Goal: Communication & Community: Participate in discussion

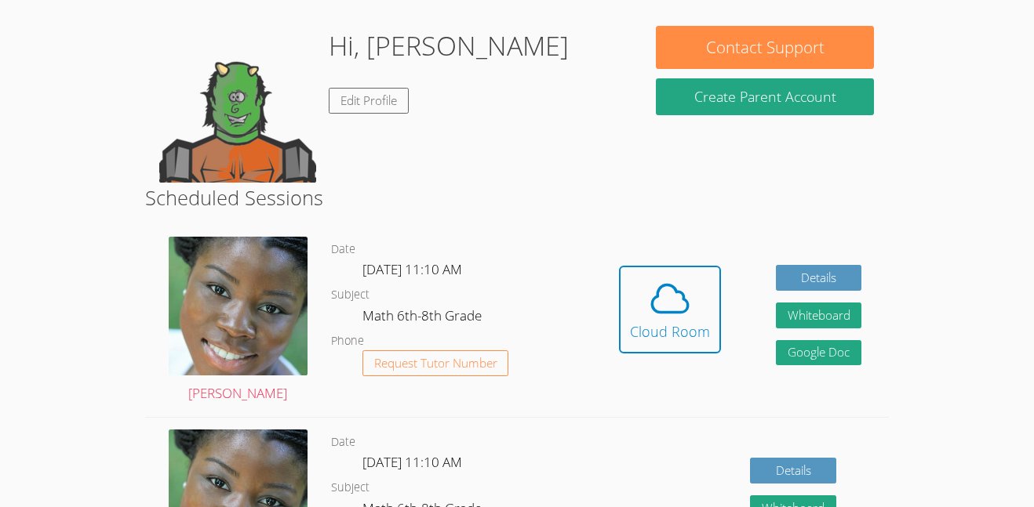
scroll to position [301, 0]
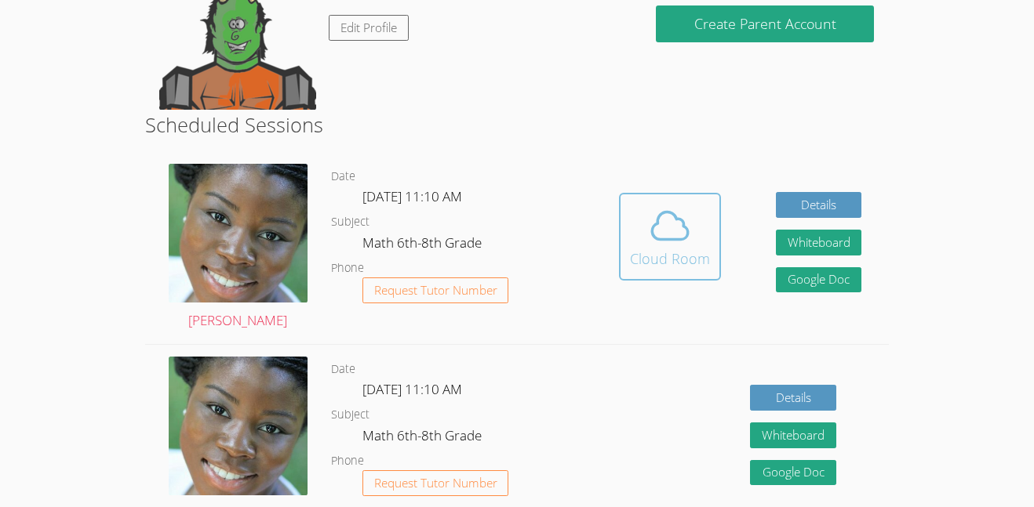
click at [645, 209] on span at bounding box center [670, 226] width 80 height 44
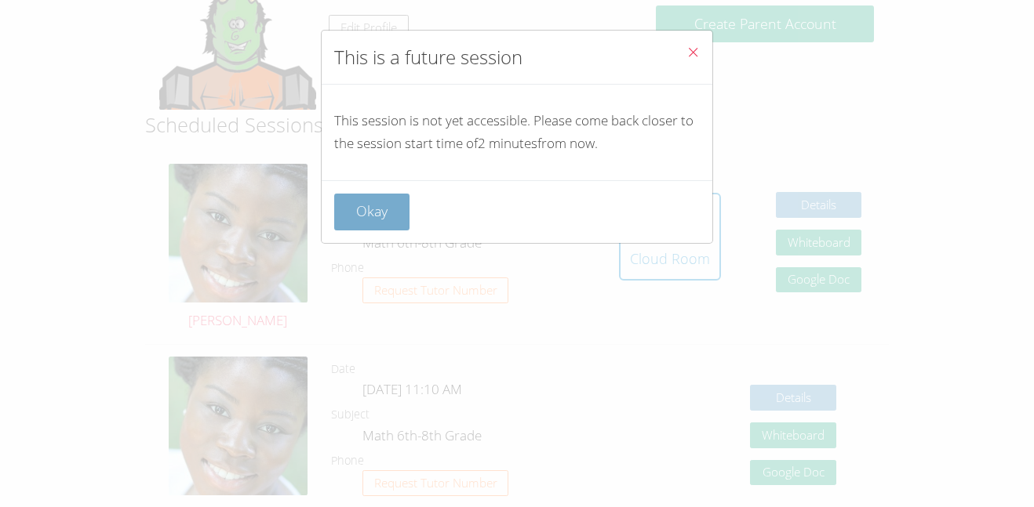
click at [385, 203] on button "Okay" at bounding box center [371, 212] width 75 height 37
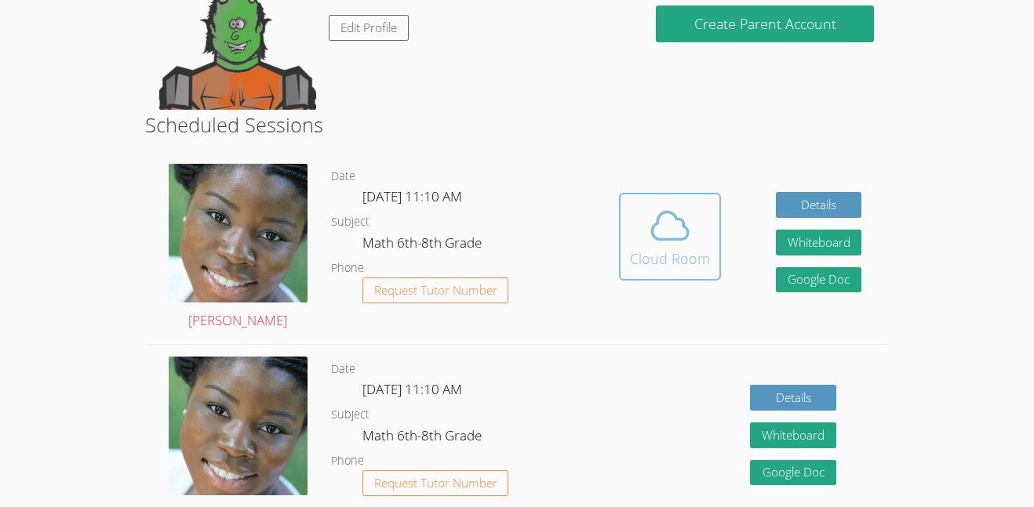
click at [657, 252] on div "Cloud Room" at bounding box center [670, 259] width 80 height 22
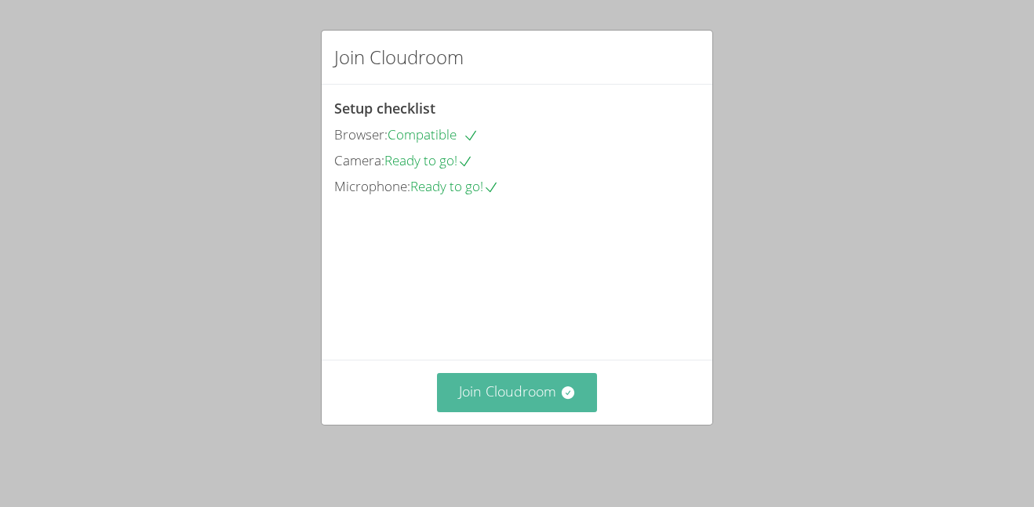
click at [549, 387] on button "Join Cloudroom" at bounding box center [517, 392] width 161 height 38
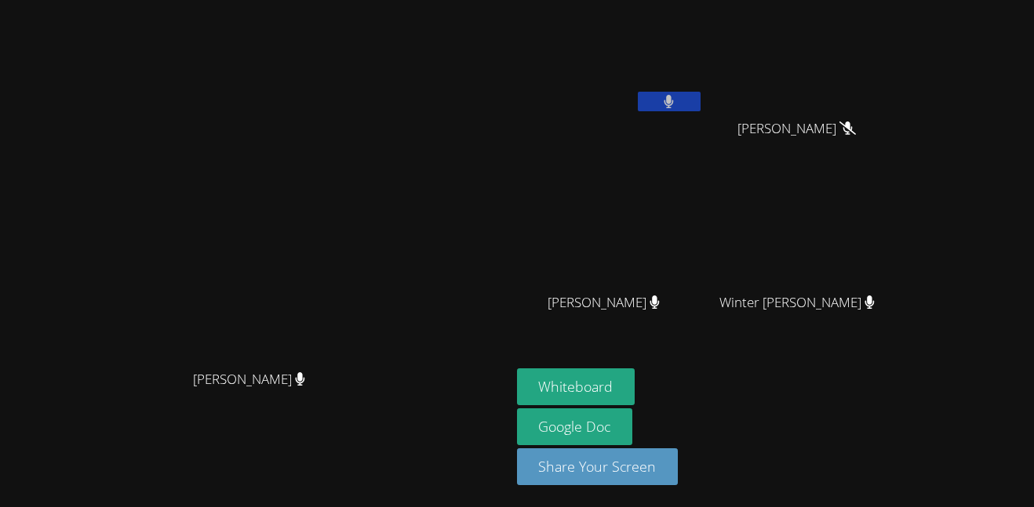
click at [700, 97] on button at bounding box center [669, 102] width 63 height 20
click at [635, 391] on button "Whiteboard" at bounding box center [576, 387] width 118 height 37
click at [700, 107] on button at bounding box center [669, 102] width 63 height 20
click at [704, 89] on video at bounding box center [610, 58] width 187 height 105
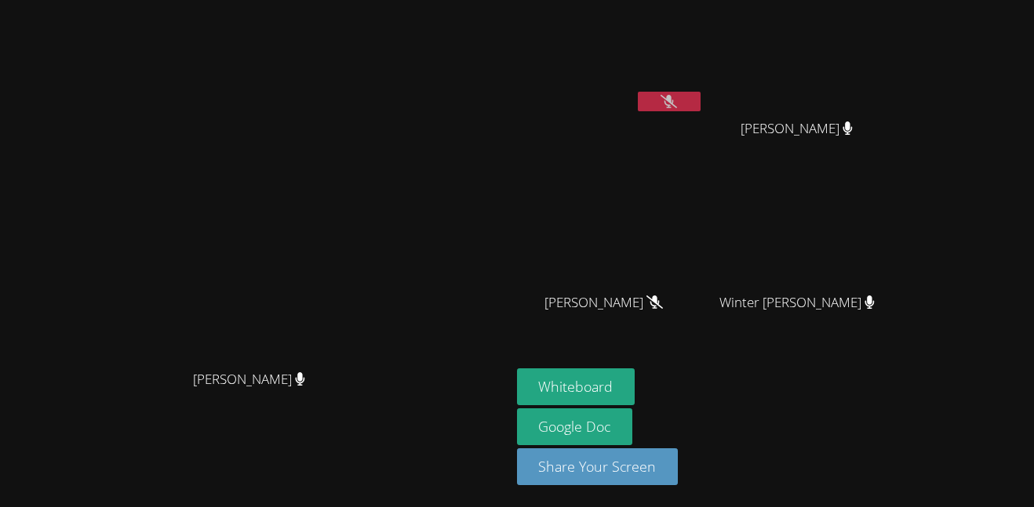
click at [700, 95] on button at bounding box center [669, 102] width 63 height 20
click at [700, 93] on button at bounding box center [669, 102] width 63 height 20
click at [700, 110] on button at bounding box center [669, 102] width 63 height 20
click at [674, 99] on icon at bounding box center [668, 101] width 9 height 13
click at [677, 99] on icon at bounding box center [668, 101] width 16 height 13
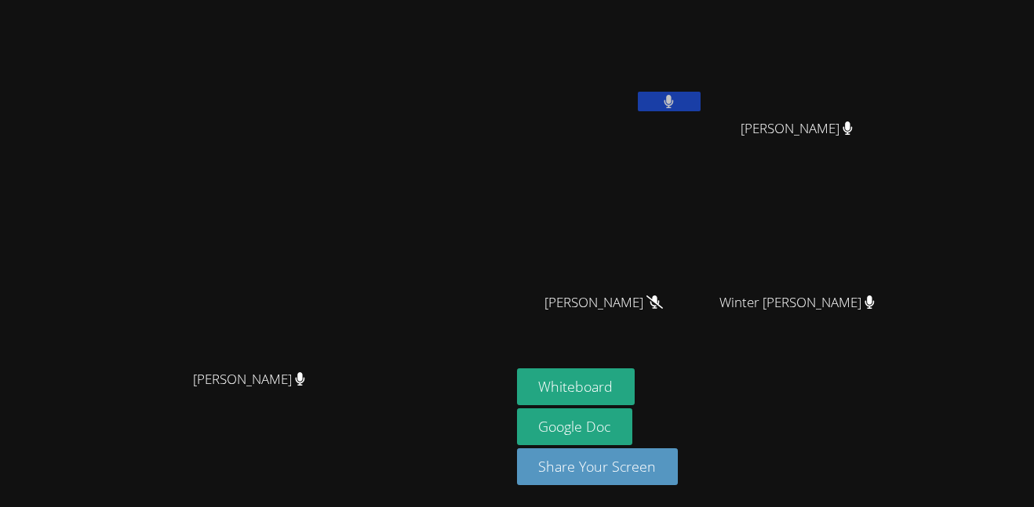
click at [674, 95] on icon at bounding box center [669, 101] width 10 height 13
click at [677, 96] on icon at bounding box center [668, 101] width 16 height 13
click at [700, 96] on button at bounding box center [669, 102] width 63 height 20
